Goal: Task Accomplishment & Management: Use online tool/utility

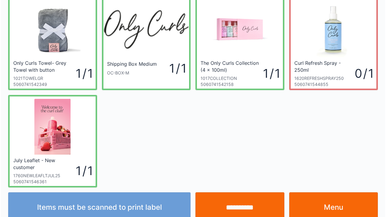
scroll to position [35, 0]
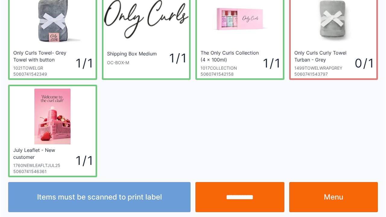
scroll to position [35, 0]
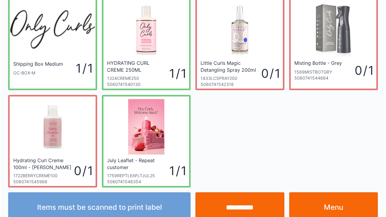
scroll to position [35, 0]
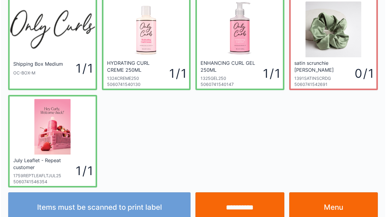
scroll to position [35, 0]
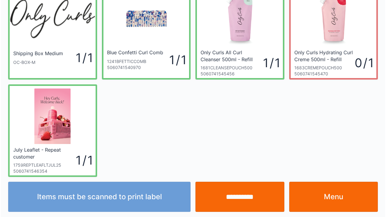
scroll to position [35, 0]
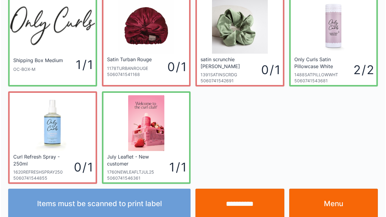
scroll to position [35, 0]
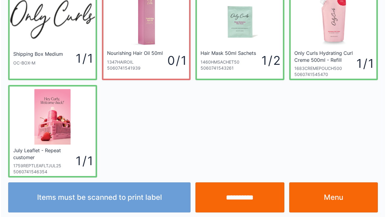
scroll to position [35, 0]
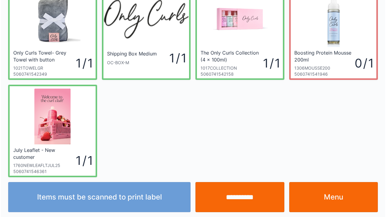
scroll to position [35, 0]
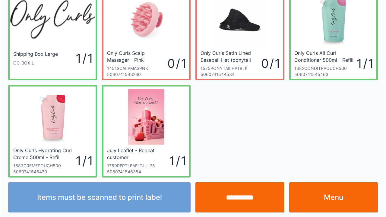
scroll to position [35, 0]
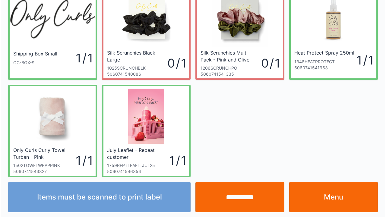
scroll to position [35, 0]
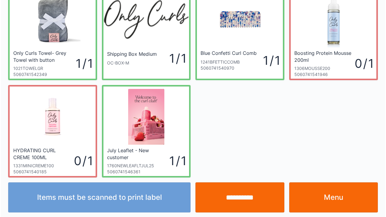
scroll to position [35, 0]
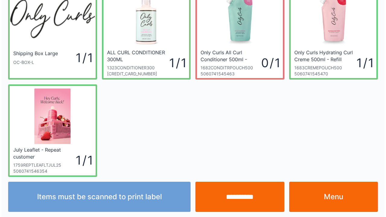
scroll to position [35, 0]
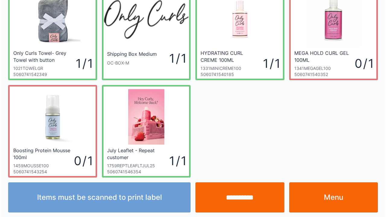
scroll to position [35, 0]
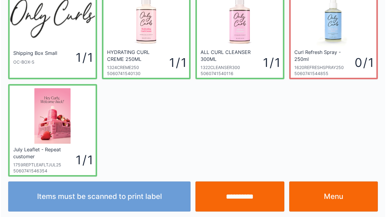
scroll to position [35, 0]
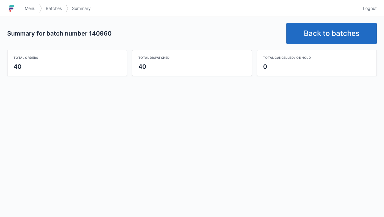
click at [332, 28] on link "Back to batches" at bounding box center [332, 33] width 91 height 21
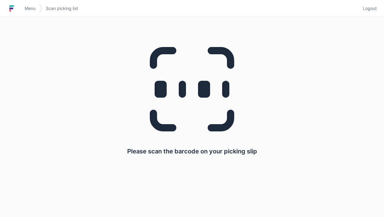
click at [15, 4] on img at bounding box center [11, 9] width 9 height 10
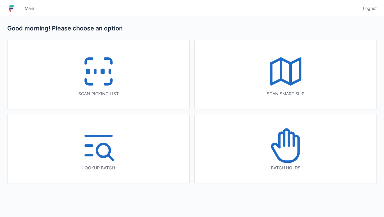
click at [289, 80] on icon at bounding box center [286, 71] width 39 height 39
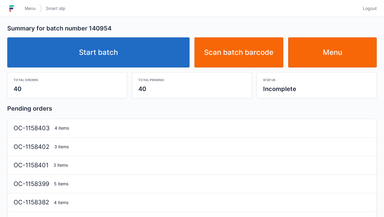
click at [123, 59] on link "Start batch" at bounding box center [98, 52] width 183 height 30
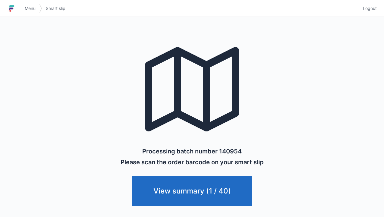
scroll to position [4, 0]
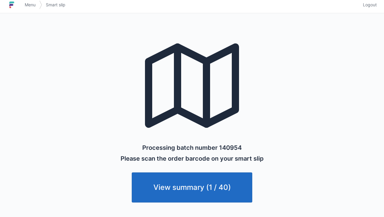
click at [31, 3] on span "Menu" at bounding box center [30, 5] width 11 height 6
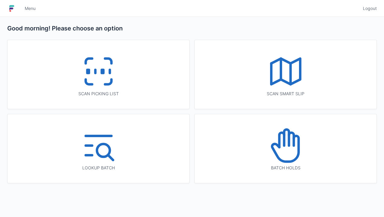
click at [301, 88] on icon at bounding box center [286, 71] width 39 height 39
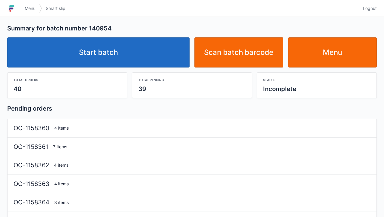
click at [133, 49] on link "Start batch" at bounding box center [98, 52] width 183 height 30
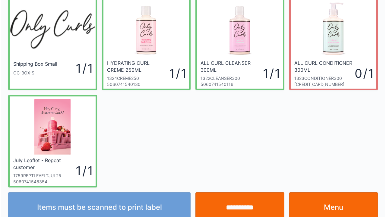
scroll to position [35, 0]
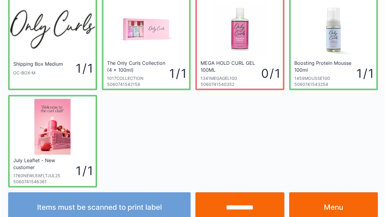
scroll to position [35, 0]
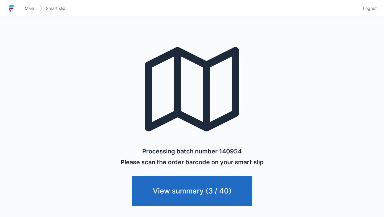
click at [26, 4] on link "Menu" at bounding box center [30, 8] width 18 height 11
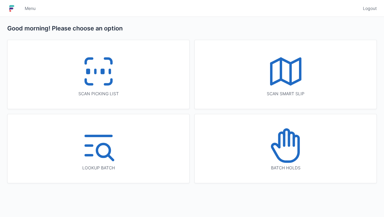
click at [116, 77] on icon at bounding box center [98, 71] width 39 height 39
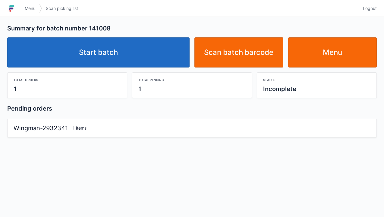
click at [140, 50] on link "Start batch" at bounding box center [98, 52] width 183 height 30
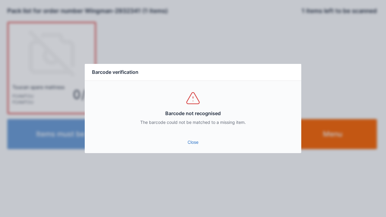
click at [200, 151] on div "Close" at bounding box center [193, 144] width 217 height 18
click at [195, 146] on link "Close" at bounding box center [193, 142] width 207 height 11
click at [199, 145] on link "Close" at bounding box center [193, 142] width 207 height 11
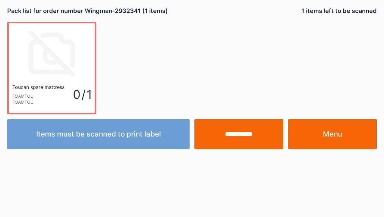
click at [334, 139] on link "Menu" at bounding box center [333, 134] width 89 height 30
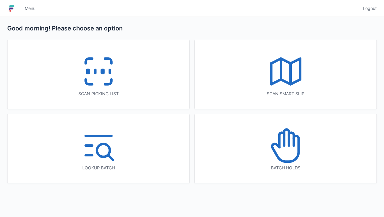
click at [112, 78] on icon at bounding box center [98, 71] width 39 height 39
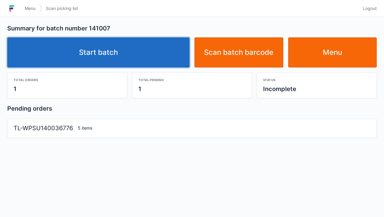
click at [127, 57] on link "Start batch" at bounding box center [98, 52] width 183 height 30
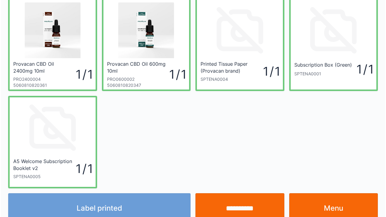
scroll to position [24, 0]
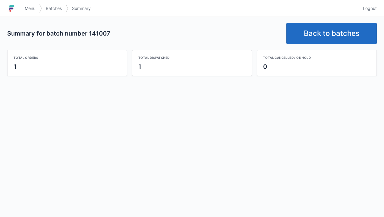
click at [317, 26] on link "Back to batches" at bounding box center [332, 33] width 91 height 21
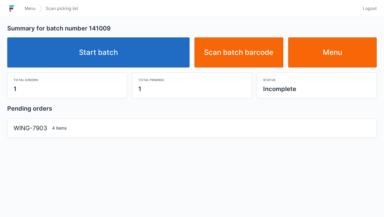
click at [159, 61] on link "Start batch" at bounding box center [98, 52] width 183 height 30
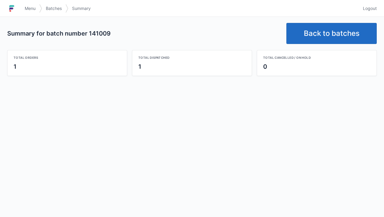
click at [331, 35] on link "Back to batches" at bounding box center [332, 33] width 91 height 21
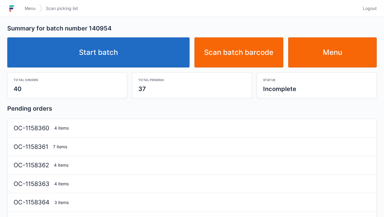
click at [153, 57] on link "Start batch" at bounding box center [98, 52] width 183 height 30
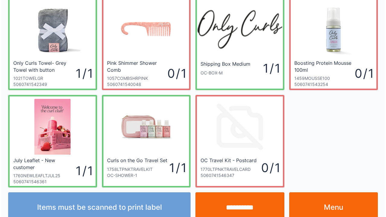
scroll to position [35, 0]
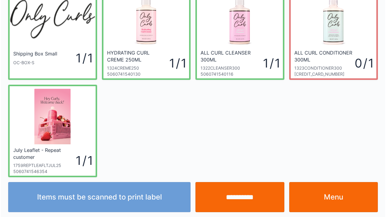
scroll to position [35, 0]
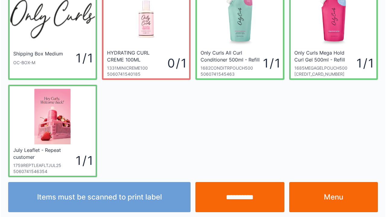
scroll to position [35, 0]
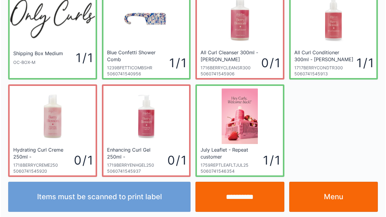
scroll to position [35, 0]
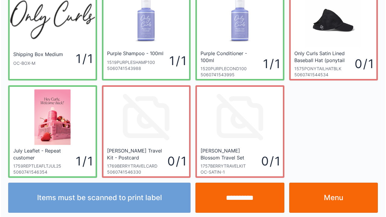
scroll to position [35, 0]
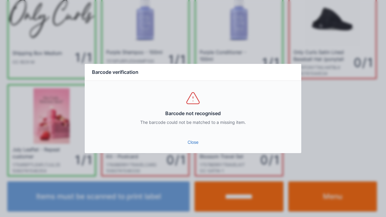
click at [193, 142] on link "Close" at bounding box center [193, 142] width 207 height 11
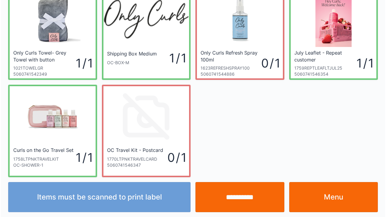
scroll to position [35, 0]
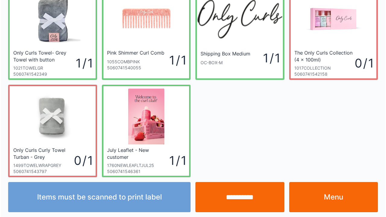
scroll to position [35, 0]
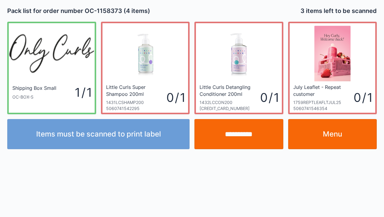
click at [332, 142] on link "Menu" at bounding box center [333, 134] width 89 height 30
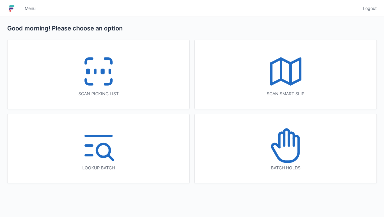
click at [113, 72] on icon at bounding box center [98, 71] width 39 height 39
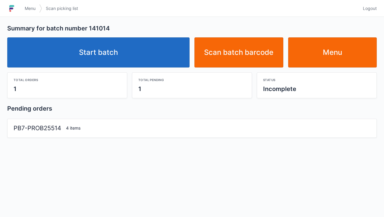
click at [135, 51] on link "Start batch" at bounding box center [98, 52] width 183 height 30
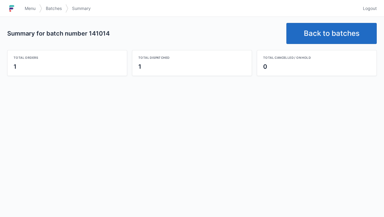
click at [333, 33] on link "Back to batches" at bounding box center [332, 33] width 91 height 21
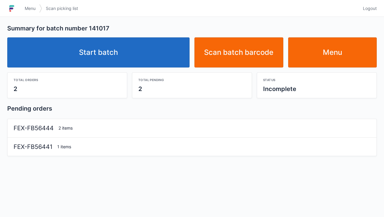
click at [155, 53] on link "Start batch" at bounding box center [98, 52] width 183 height 30
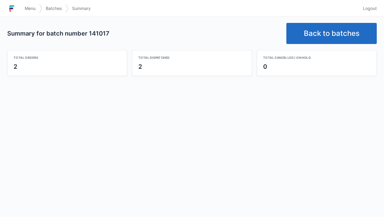
click at [319, 34] on link "Back to batches" at bounding box center [332, 33] width 91 height 21
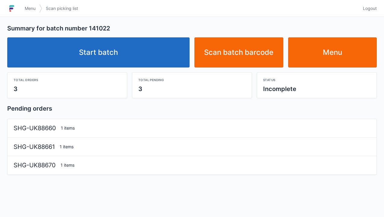
click at [139, 58] on link "Start batch" at bounding box center [98, 52] width 183 height 30
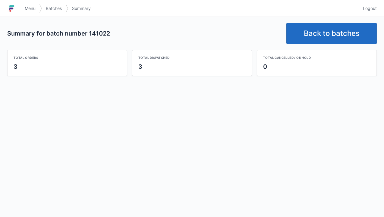
click at [320, 34] on link "Back to batches" at bounding box center [332, 33] width 91 height 21
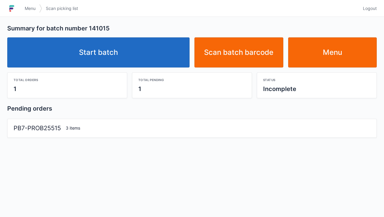
click at [138, 49] on link "Start batch" at bounding box center [98, 52] width 183 height 30
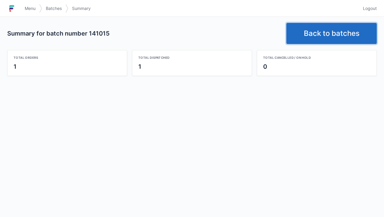
click at [324, 34] on link "Back to batches" at bounding box center [332, 33] width 91 height 21
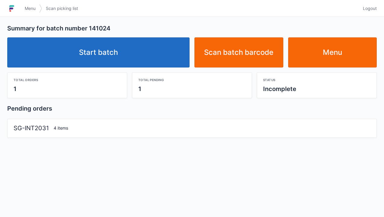
click at [133, 48] on link "Start batch" at bounding box center [98, 52] width 183 height 30
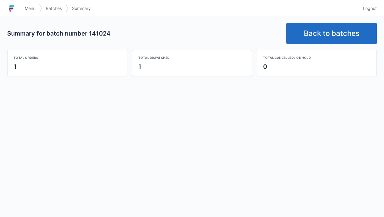
click at [323, 37] on link "Back to batches" at bounding box center [332, 33] width 91 height 21
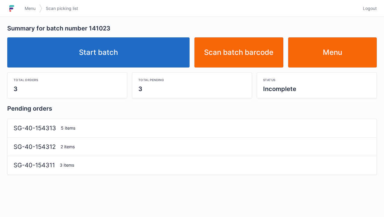
click at [135, 59] on link "Start batch" at bounding box center [98, 52] width 183 height 30
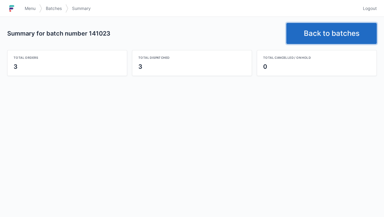
click at [331, 32] on link "Back to batches" at bounding box center [332, 33] width 91 height 21
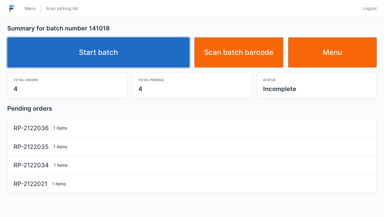
click at [129, 60] on link "Start batch" at bounding box center [98, 52] width 183 height 30
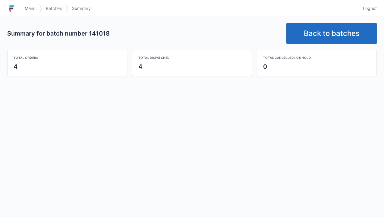
click at [331, 31] on link "Back to batches" at bounding box center [332, 33] width 91 height 21
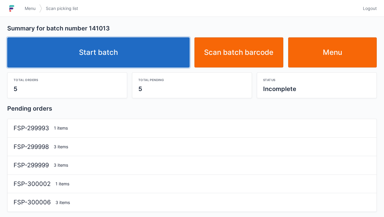
click at [143, 62] on link "Start batch" at bounding box center [98, 52] width 183 height 30
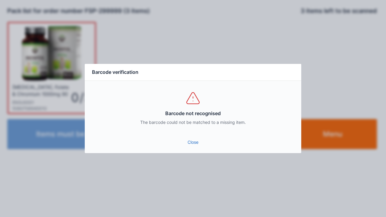
click at [193, 146] on link "Close" at bounding box center [193, 142] width 207 height 11
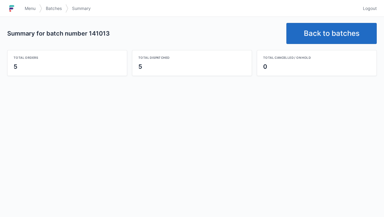
click at [328, 40] on link "Back to batches" at bounding box center [332, 33] width 91 height 21
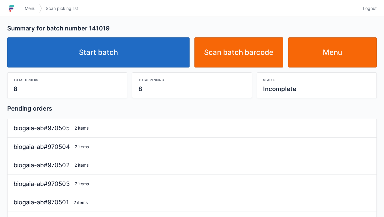
click at [142, 52] on link "Start batch" at bounding box center [98, 52] width 183 height 30
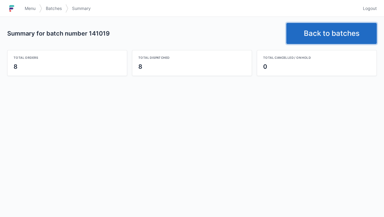
click at [317, 34] on link "Back to batches" at bounding box center [332, 33] width 91 height 21
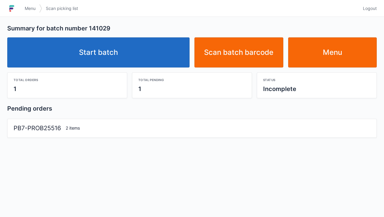
click at [126, 59] on link "Start batch" at bounding box center [98, 52] width 183 height 30
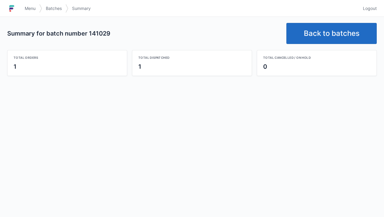
click at [319, 43] on link "Back to batches" at bounding box center [332, 33] width 91 height 21
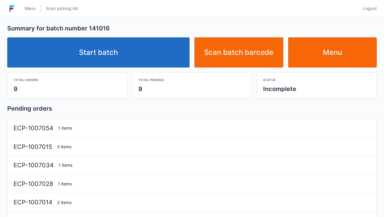
click at [149, 54] on link "Start batch" at bounding box center [98, 52] width 183 height 30
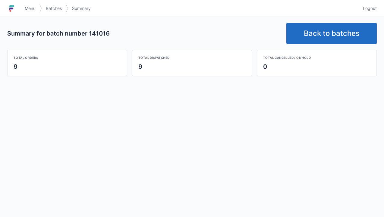
click at [325, 39] on link "Back to batches" at bounding box center [332, 33] width 91 height 21
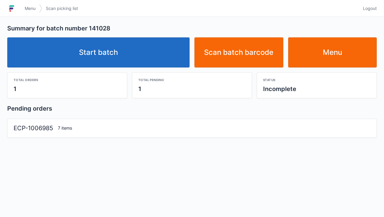
click at [138, 58] on link "Start batch" at bounding box center [98, 52] width 183 height 30
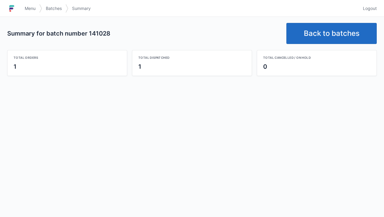
click at [324, 31] on link "Back to batches" at bounding box center [332, 33] width 91 height 21
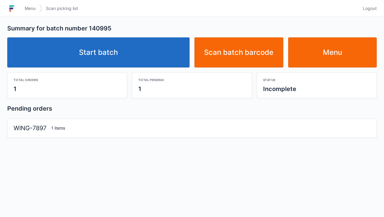
click at [151, 56] on link "Start batch" at bounding box center [98, 52] width 183 height 30
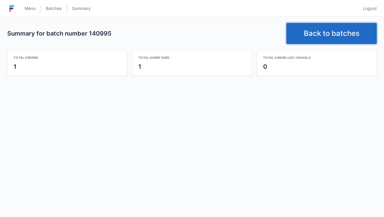
click at [333, 39] on link "Back to batches" at bounding box center [332, 33] width 91 height 21
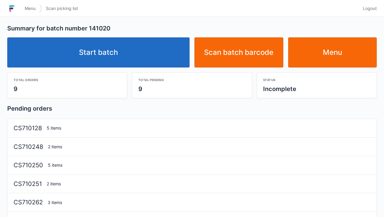
click at [145, 57] on link "Start batch" at bounding box center [98, 52] width 183 height 30
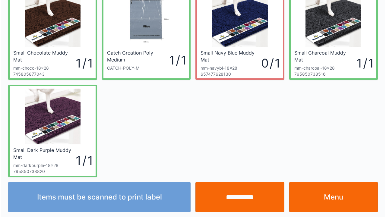
scroll to position [35, 0]
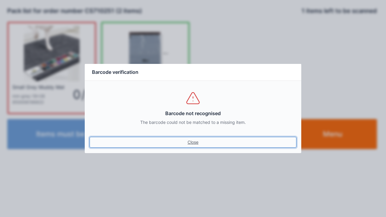
click at [192, 142] on link "Close" at bounding box center [193, 142] width 207 height 11
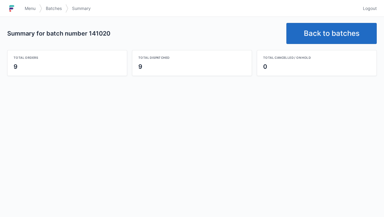
click at [328, 36] on link "Back to batches" at bounding box center [332, 33] width 91 height 21
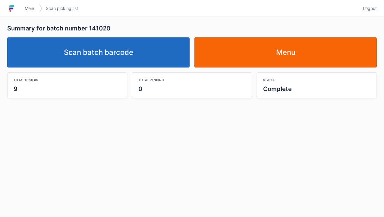
click at [152, 57] on link "Scan batch barcode" at bounding box center [98, 52] width 183 height 30
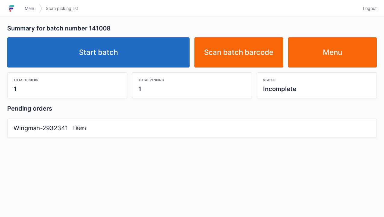
click at [152, 58] on link "Start batch" at bounding box center [98, 52] width 183 height 30
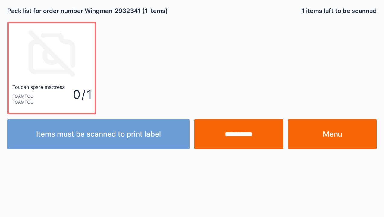
click at [234, 141] on input "**********" at bounding box center [239, 134] width 89 height 30
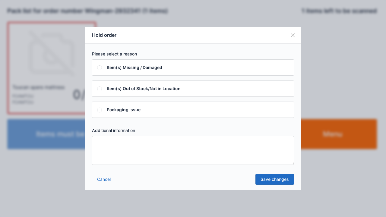
click at [184, 151] on textarea at bounding box center [193, 150] width 202 height 29
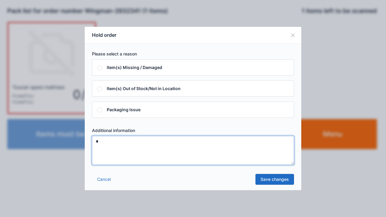
type textarea "*"
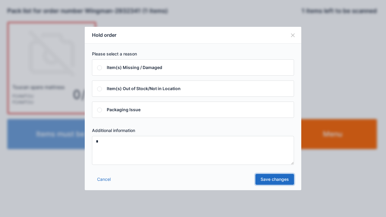
click at [284, 175] on link "Save changes" at bounding box center [275, 179] width 39 height 11
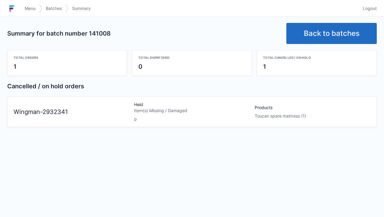
click at [375, 7] on span "Logout" at bounding box center [370, 8] width 14 height 6
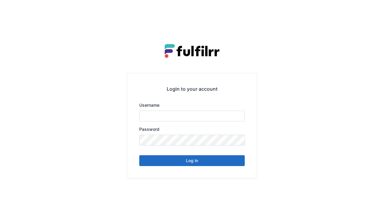
type input "******"
click at [211, 165] on button "Log in" at bounding box center [192, 160] width 106 height 11
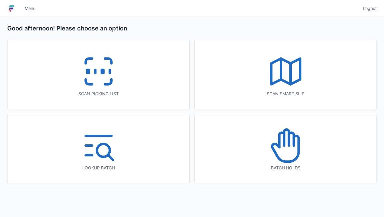
click at [282, 148] on icon at bounding box center [286, 145] width 39 height 39
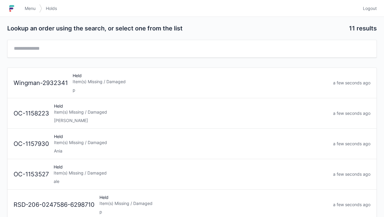
click at [143, 77] on div "Held Item(s) Missing / Damaged p" at bounding box center [200, 83] width 261 height 21
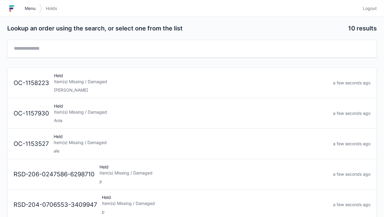
click at [30, 6] on span "Menu" at bounding box center [30, 8] width 11 height 6
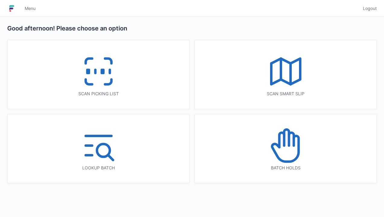
click at [329, 43] on div "Scan smart slip" at bounding box center [286, 74] width 182 height 69
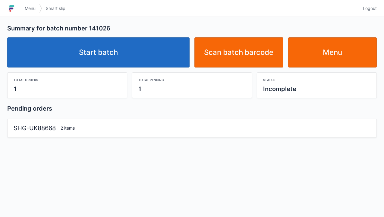
click at [132, 56] on link "Start batch" at bounding box center [98, 52] width 183 height 30
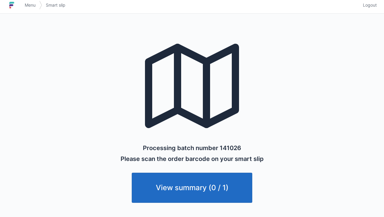
scroll to position [4, 0]
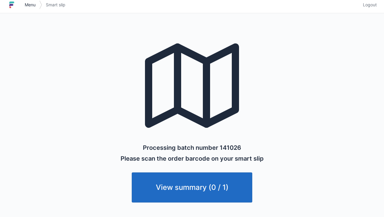
click at [27, 5] on span "Menu" at bounding box center [30, 5] width 11 height 6
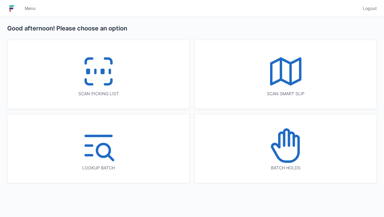
click at [73, 60] on div "Scan picking list" at bounding box center [99, 74] width 182 height 69
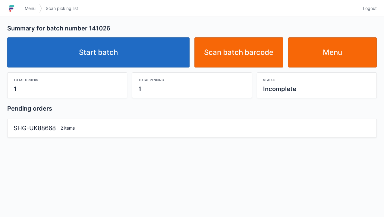
click at [129, 60] on link "Start batch" at bounding box center [98, 52] width 183 height 30
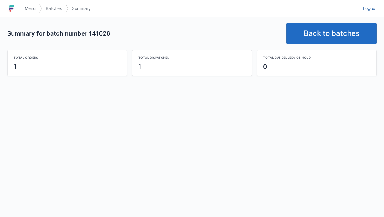
click at [374, 12] on link "Logout" at bounding box center [369, 8] width 18 height 11
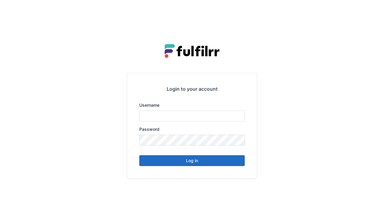
type input "******"
